Goal: Navigation & Orientation: Find specific page/section

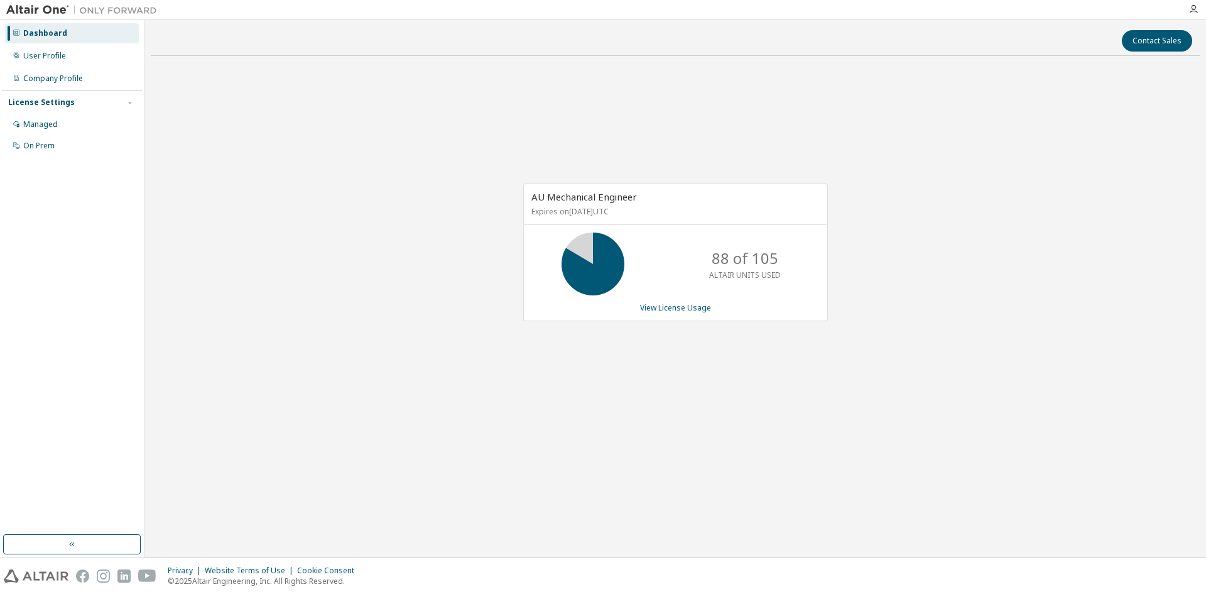
click at [625, 538] on div "Contact Sales AU Mechanical Engineer Expires on [DATE] UTC 88 of 105 ALTAIR UNI…" at bounding box center [675, 288] width 1049 height 525
drag, startPoint x: 342, startPoint y: 33, endPoint x: 368, endPoint y: 46, distance: 28.7
click at [342, 33] on div "Contact Sales" at bounding box center [675, 40] width 1034 height 21
